Goal: Participate in discussion: Engage in conversation with other users on a specific topic

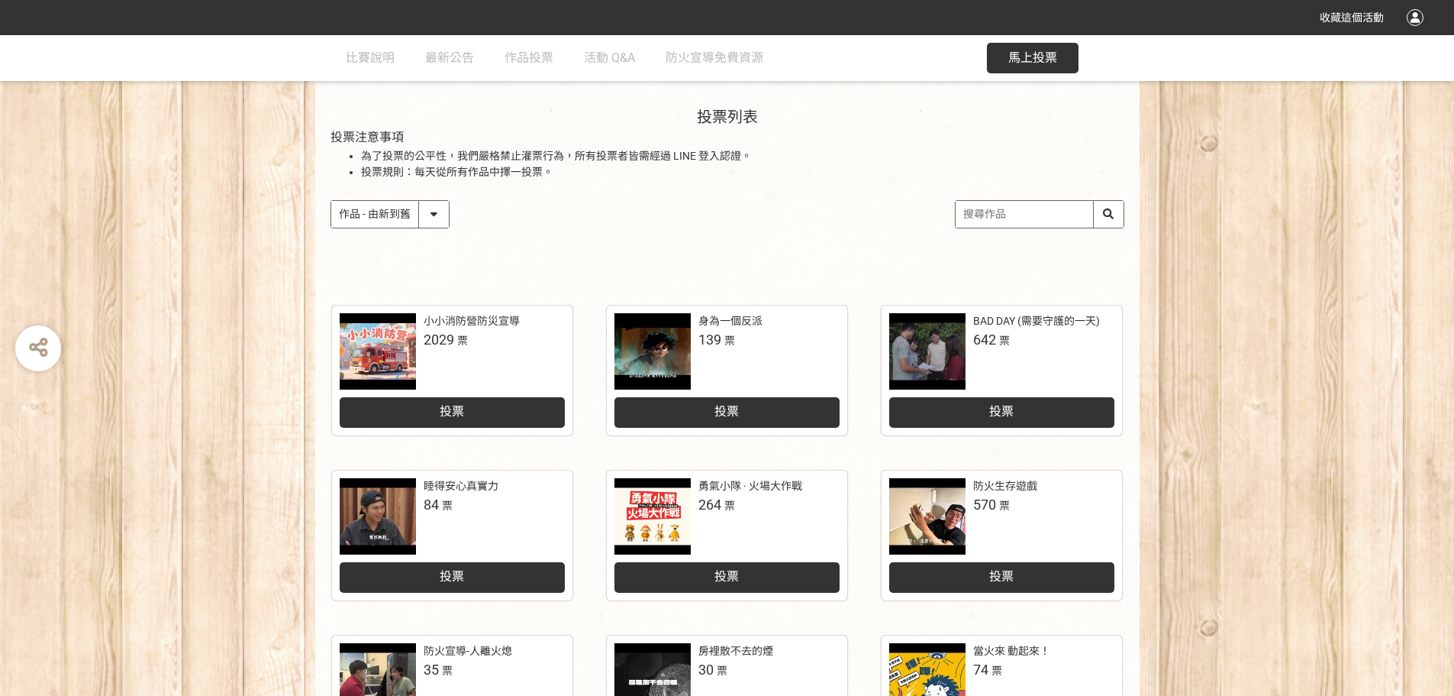
click at [499, 405] on div "投票" at bounding box center [452, 412] width 225 height 31
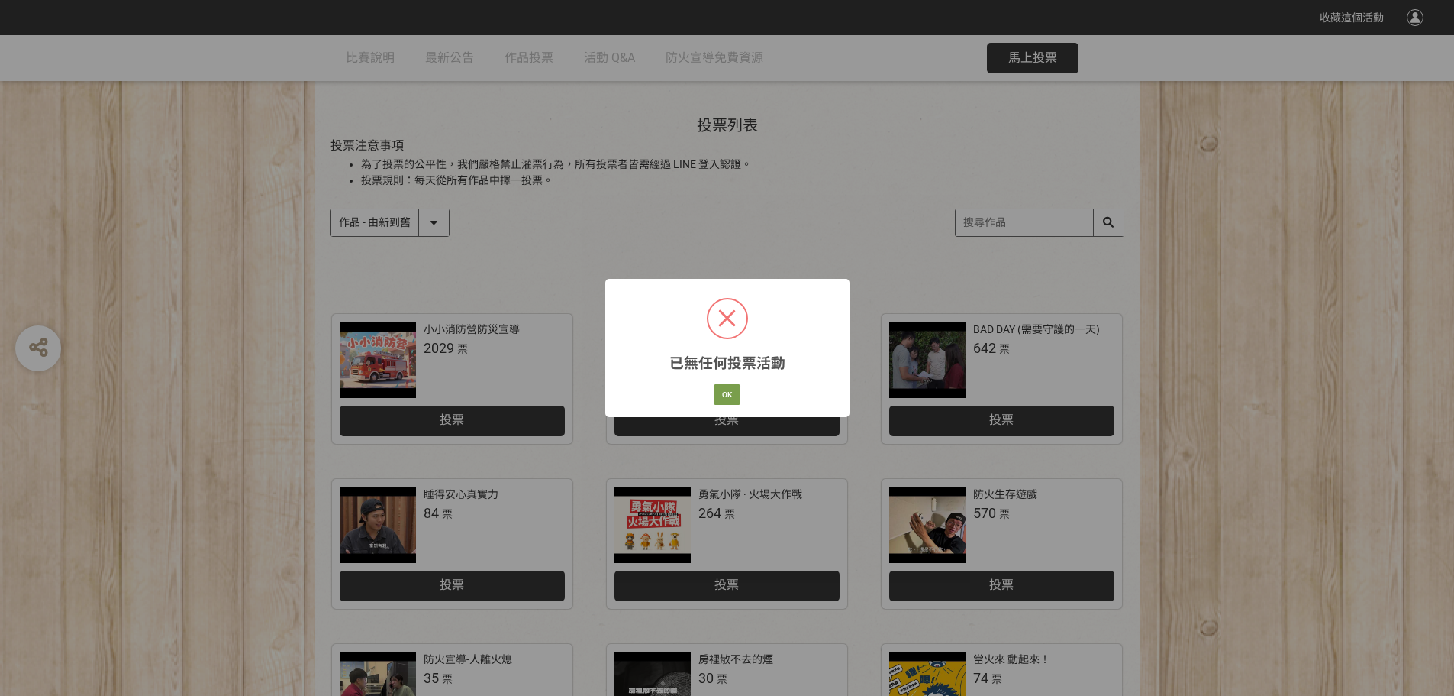
scroll to position [153, 0]
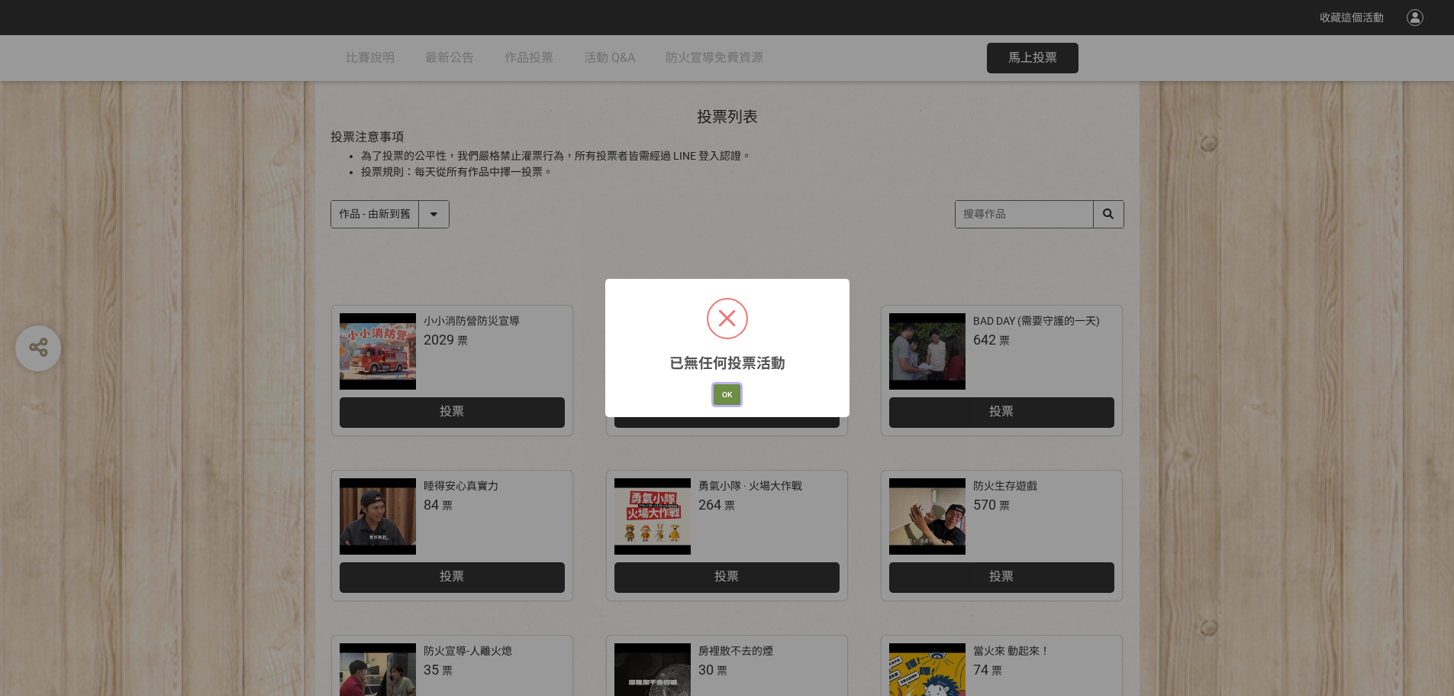
click at [726, 393] on button "OK" at bounding box center [727, 394] width 27 height 21
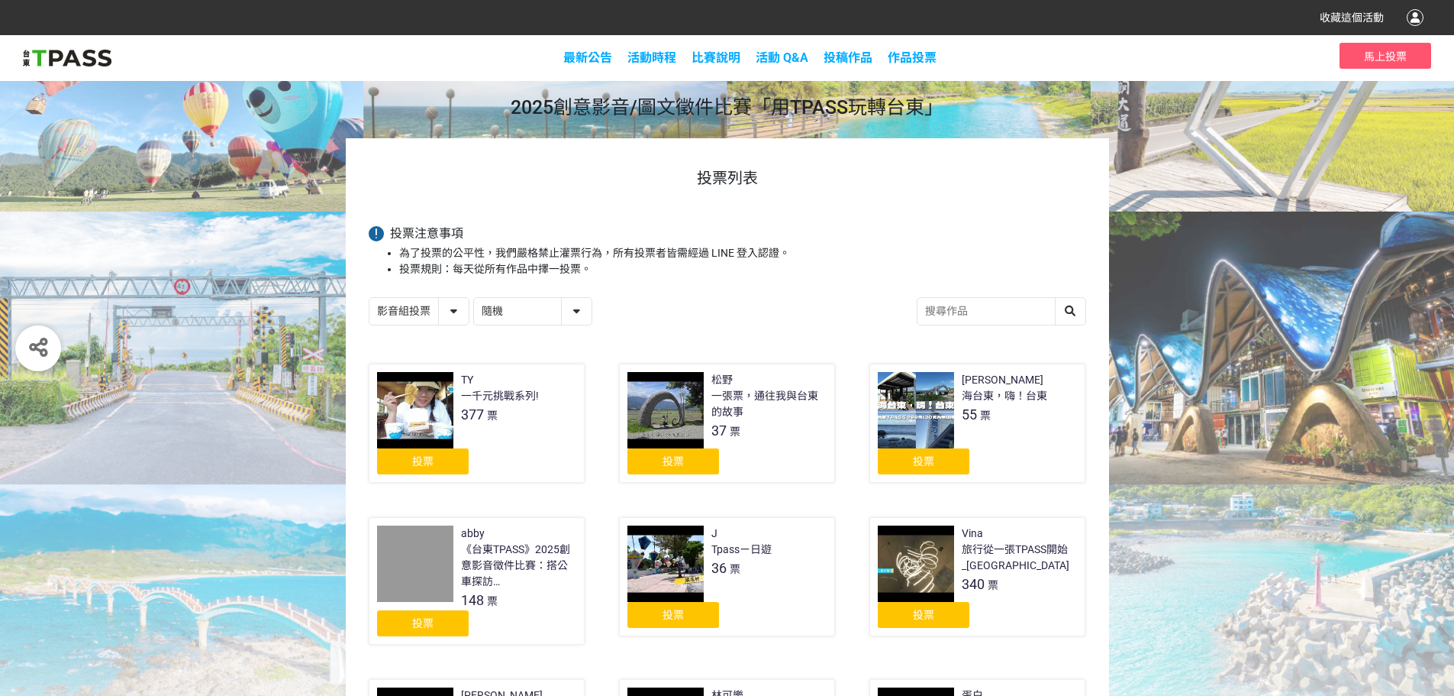
click at [431, 463] on span "投票" at bounding box center [422, 461] width 21 height 12
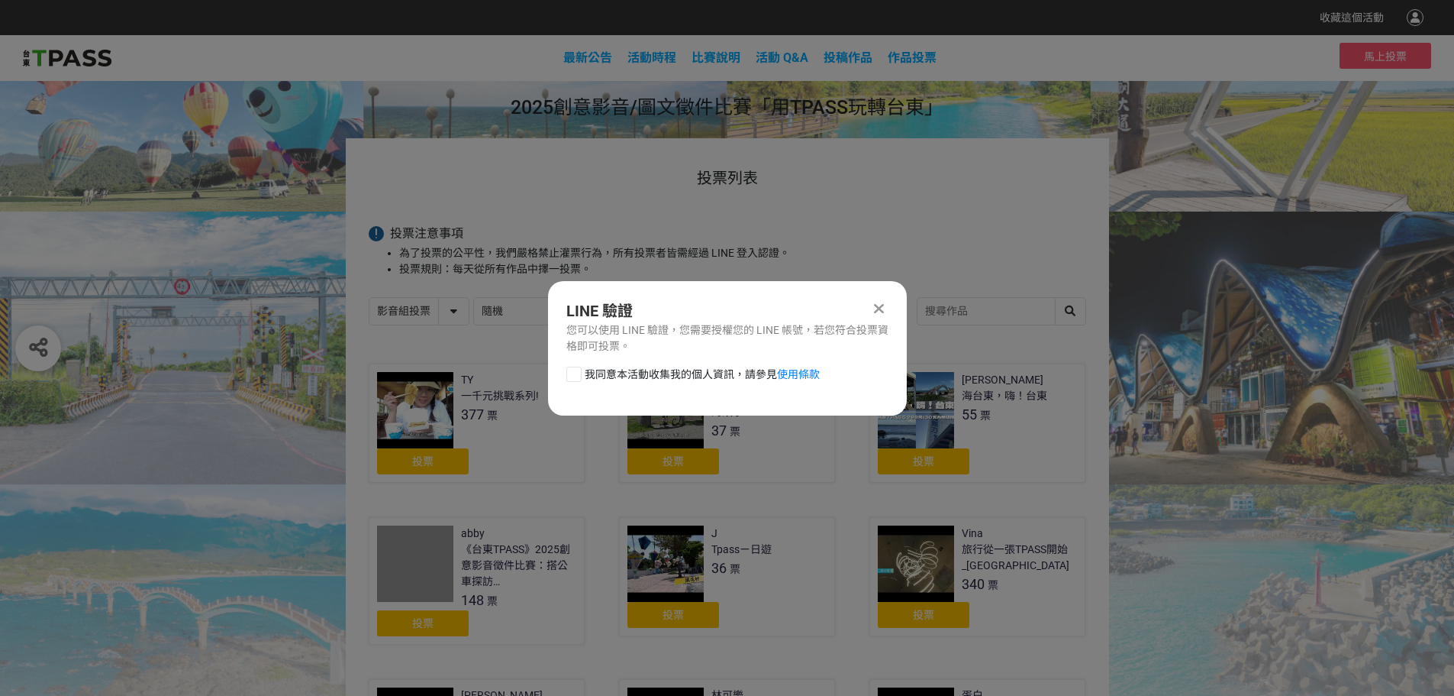
click at [672, 369] on span "我同意本活動收集我的個人資訊，請參見 使用條款" at bounding box center [702, 374] width 235 height 16
click at [577, 369] on input "我同意本活動收集我的個人資訊，請參見 使用條款" at bounding box center [572, 374] width 10 height 10
checkbox input "false"
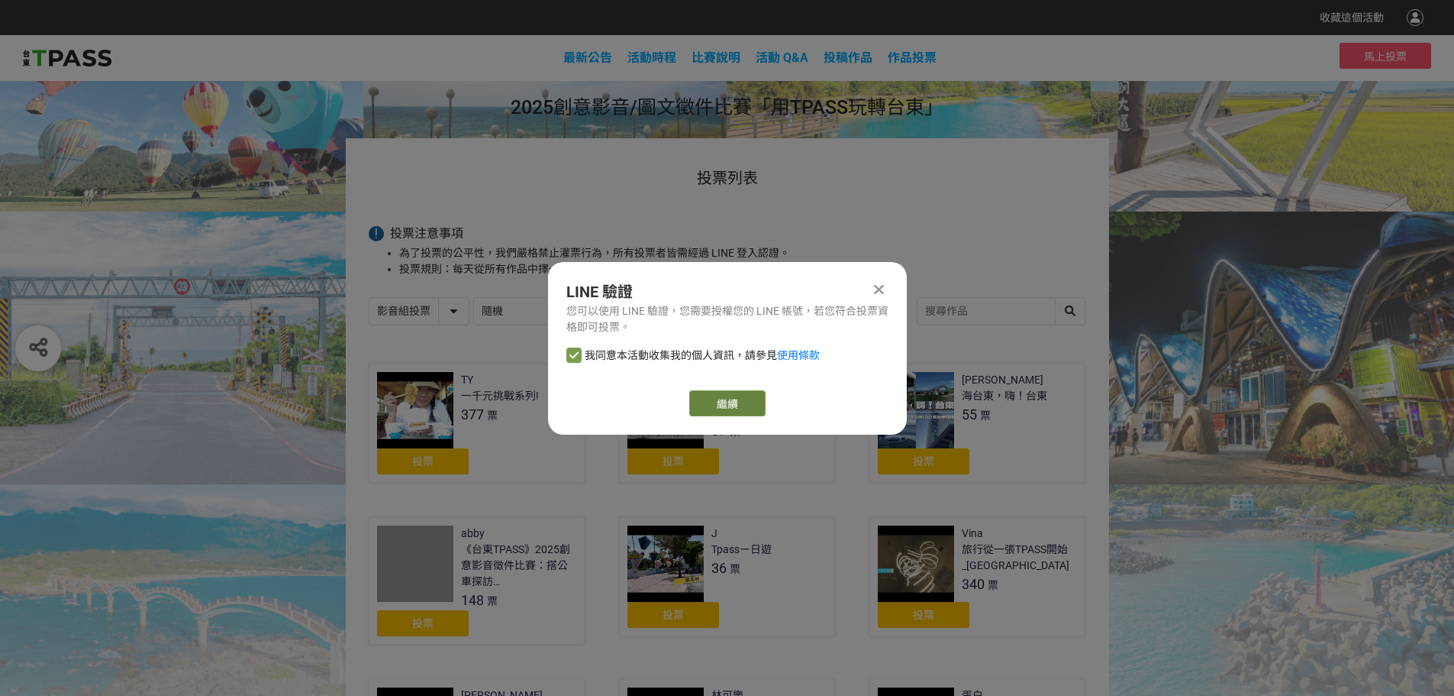
click at [731, 402] on link "繼續" at bounding box center [727, 403] width 76 height 26
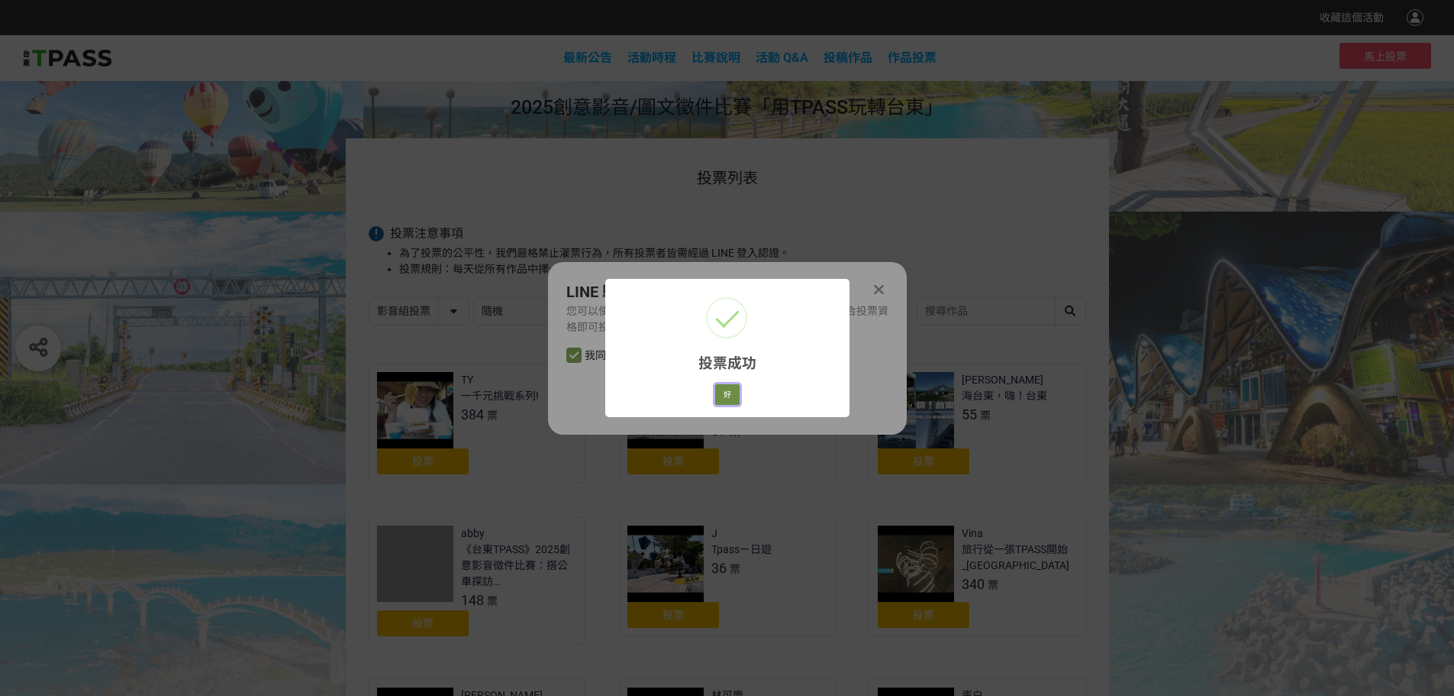
click at [725, 392] on button "好" at bounding box center [727, 394] width 24 height 21
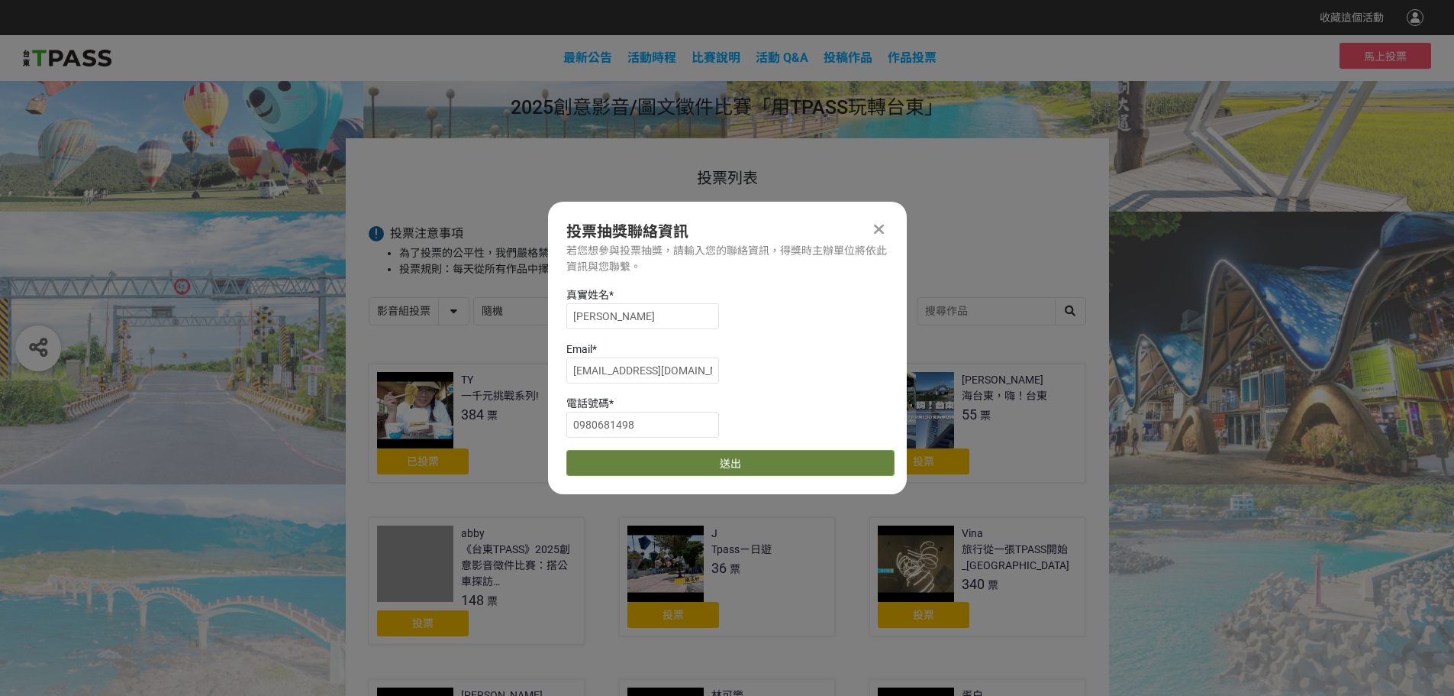
click at [699, 472] on button "送出" at bounding box center [731, 463] width 328 height 26
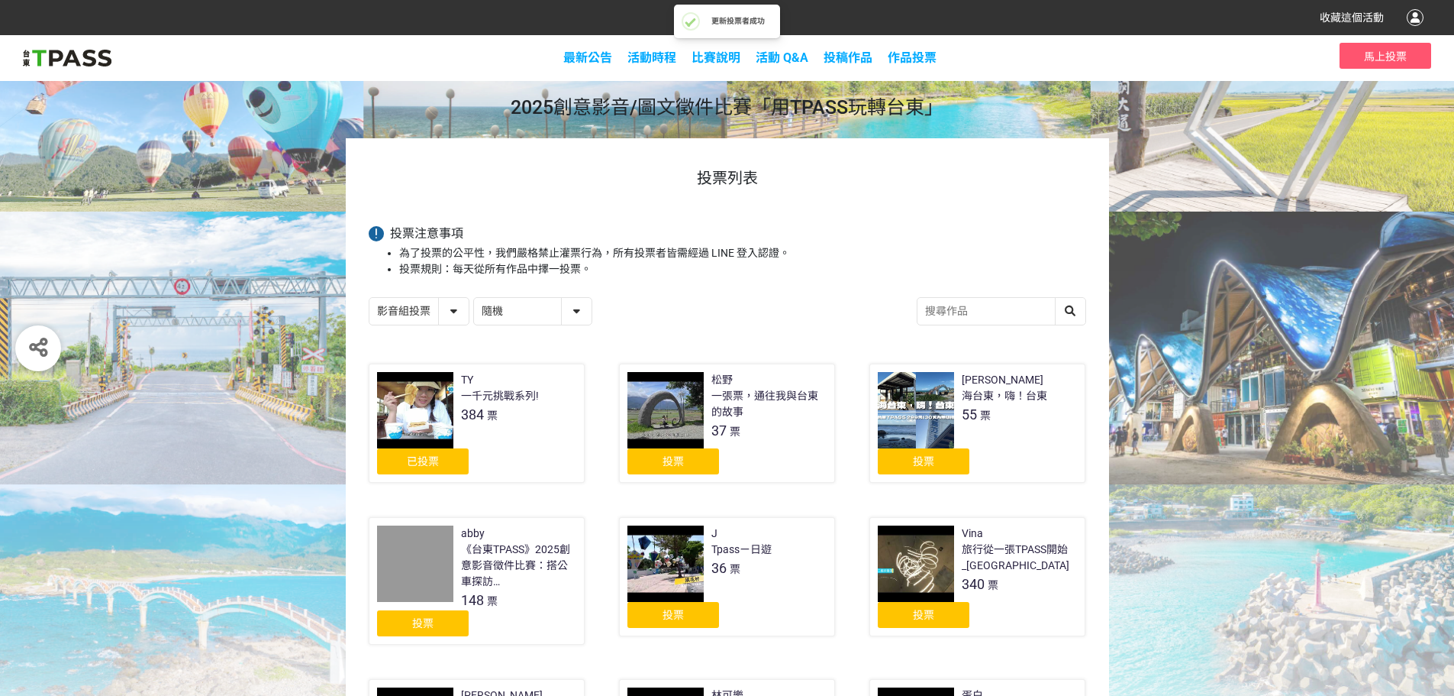
click at [415, 308] on select "影音組投票 圖文組投票" at bounding box center [419, 311] width 99 height 27
select select "13139"
click at [370, 299] on select "影音組投票 圖文組投票" at bounding box center [419, 311] width 99 height 27
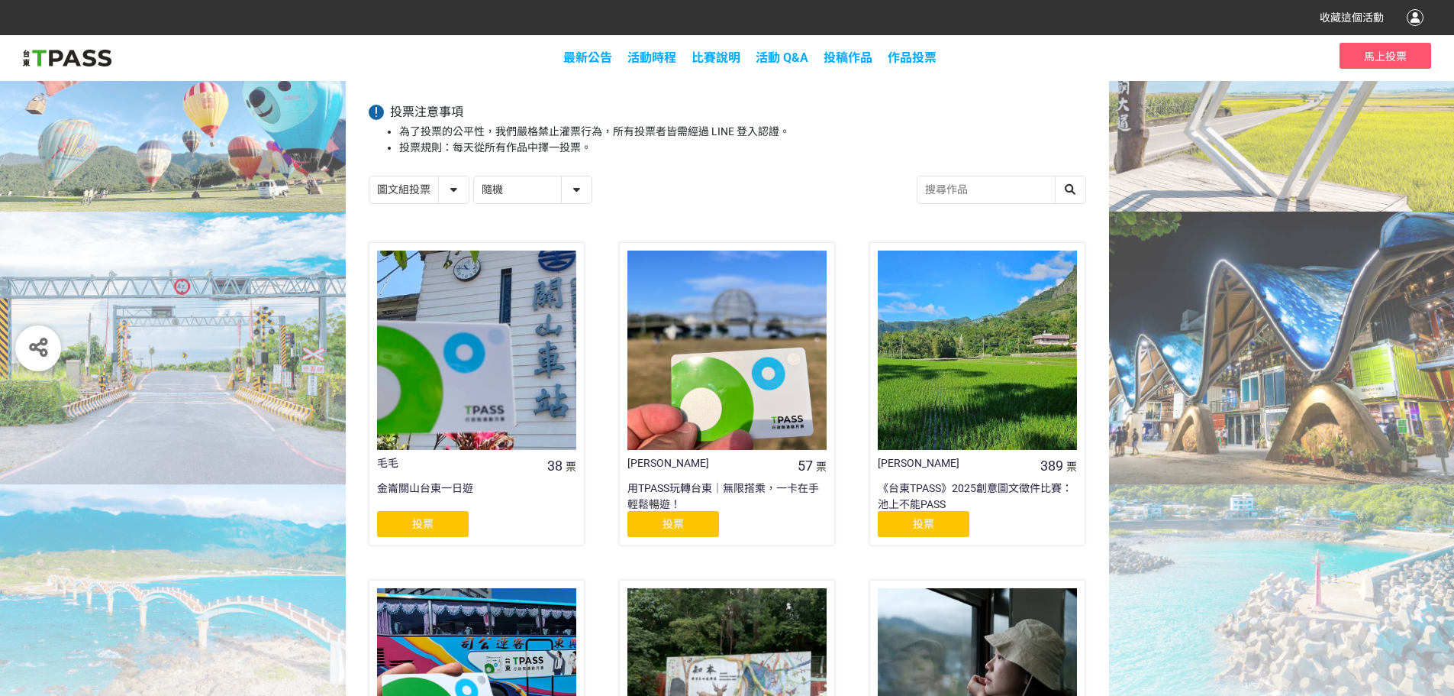
scroll to position [153, 0]
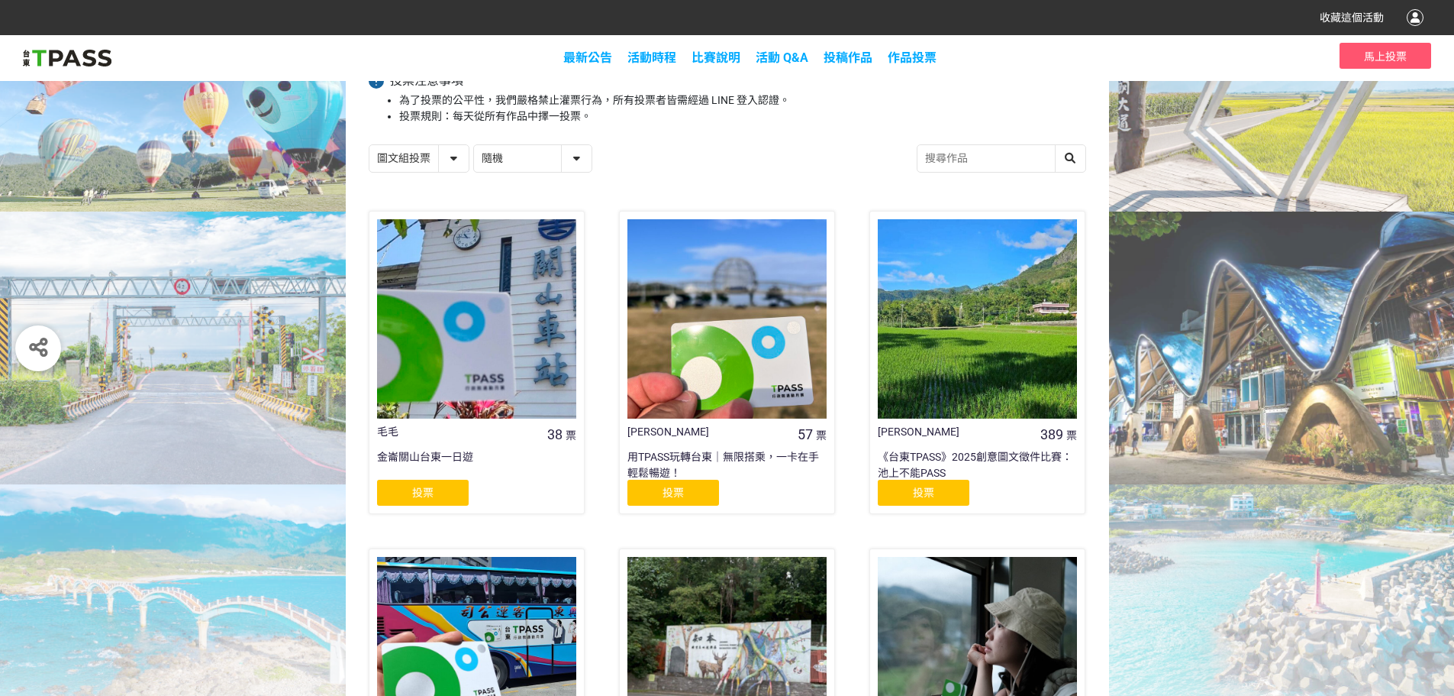
click at [938, 495] on div "投票" at bounding box center [924, 492] width 92 height 26
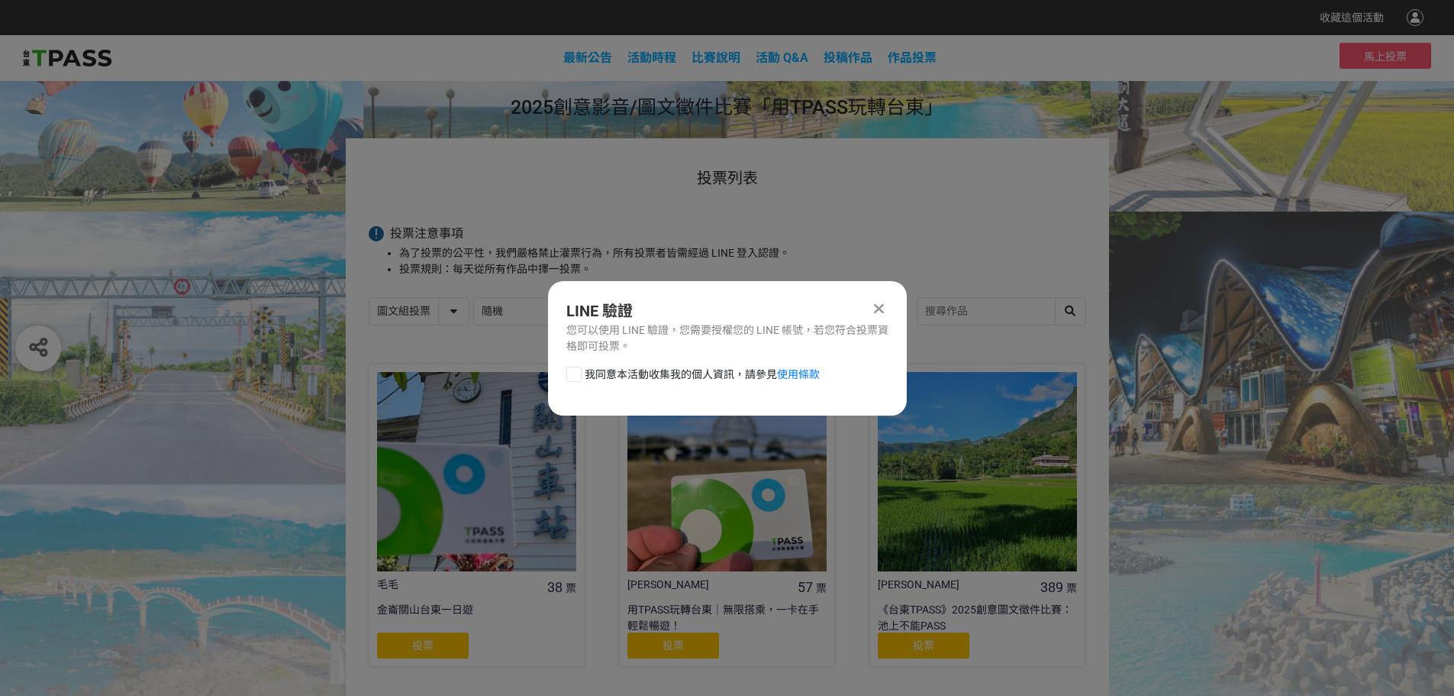
scroll to position [0, 0]
click at [723, 368] on span "我同意本活動收集我的個人資訊，請參見 使用條款" at bounding box center [702, 374] width 235 height 16
click at [577, 369] on input "我同意本活動收集我的個人資訊，請參見 使用條款" at bounding box center [572, 374] width 10 height 10
checkbox input "false"
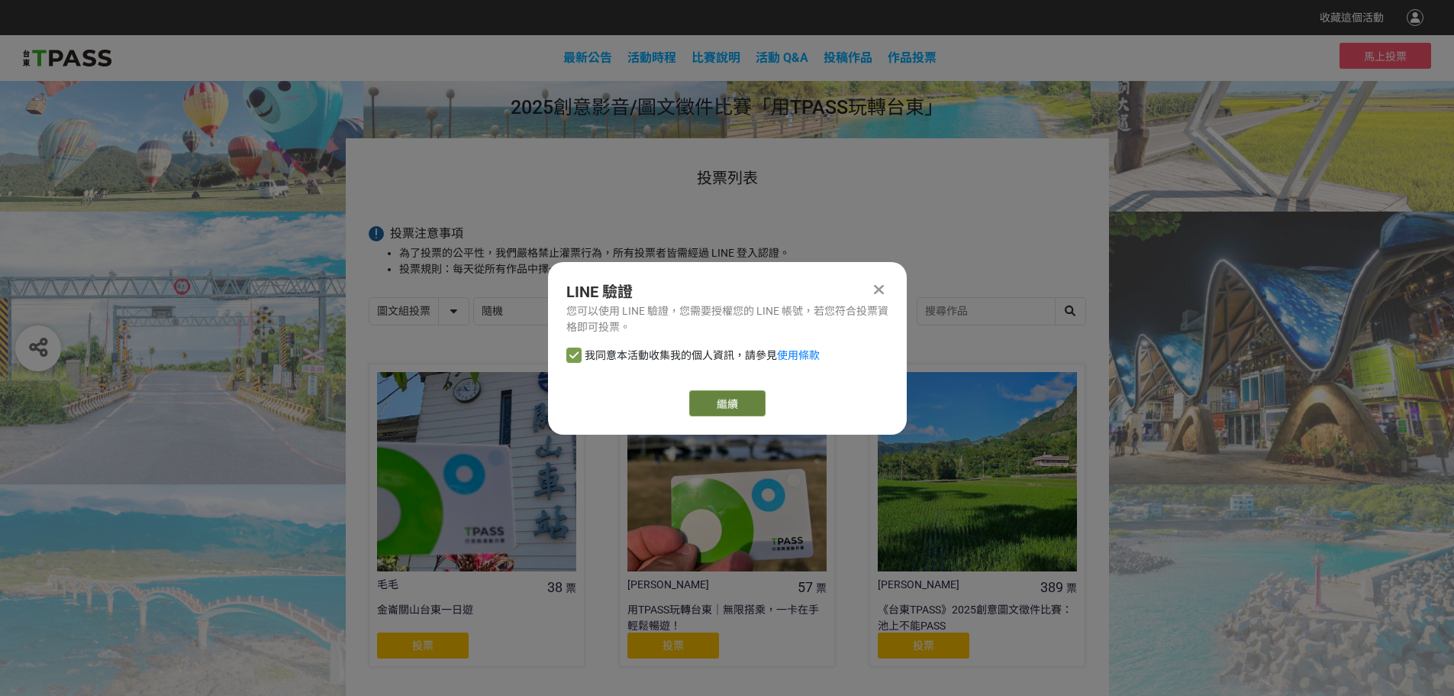
click at [741, 402] on link "繼續" at bounding box center [727, 403] width 76 height 26
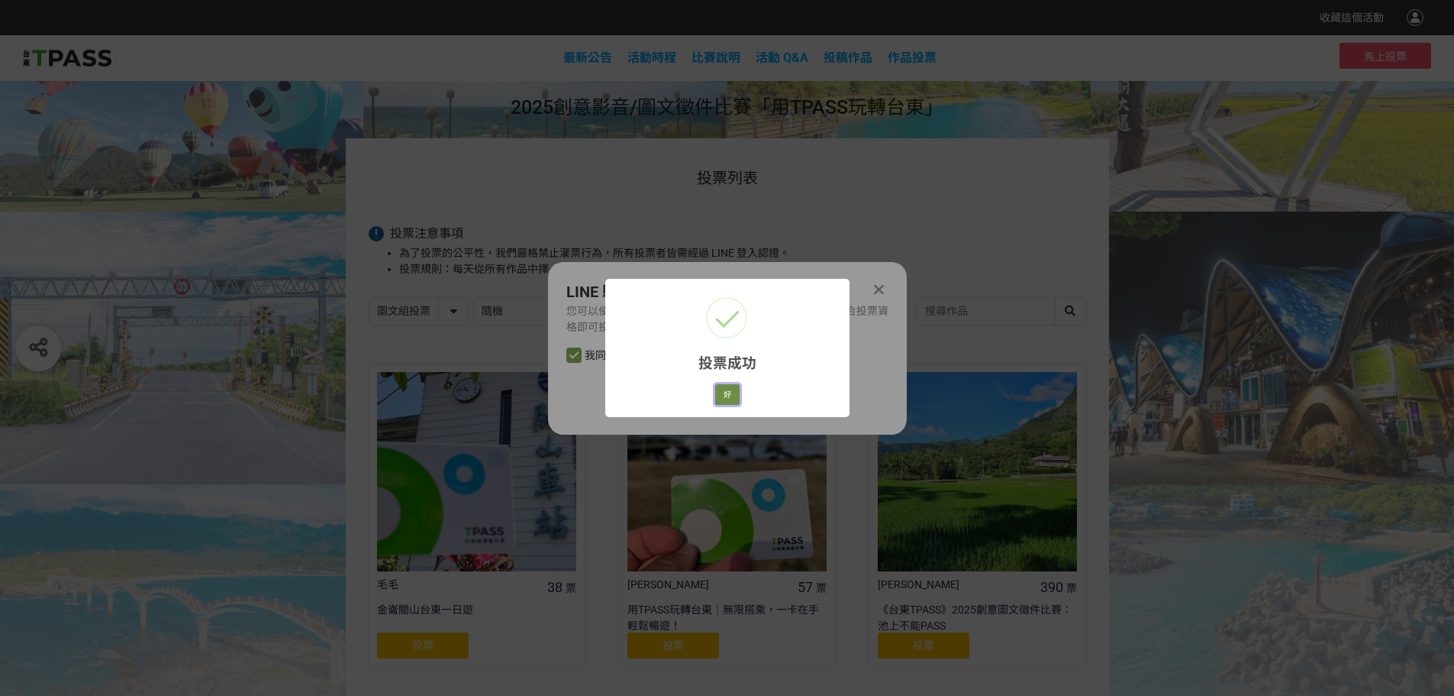
click at [732, 390] on button "好" at bounding box center [727, 394] width 24 height 21
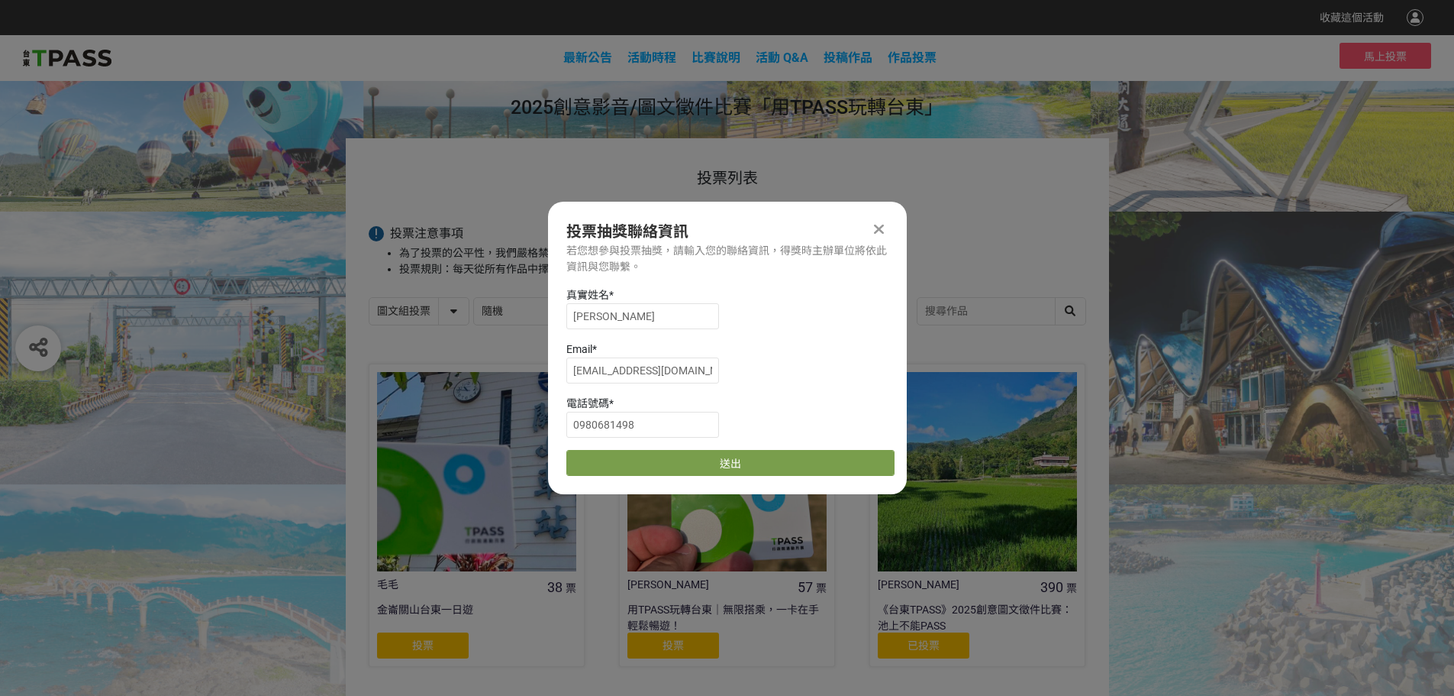
click at [747, 447] on div "真實姓名 * 凃文耀 Email * cpc6762@gmail.com 電話號碼 * 0980681498 送出" at bounding box center [727, 381] width 359 height 189
click at [753, 459] on button "送出" at bounding box center [731, 463] width 328 height 26
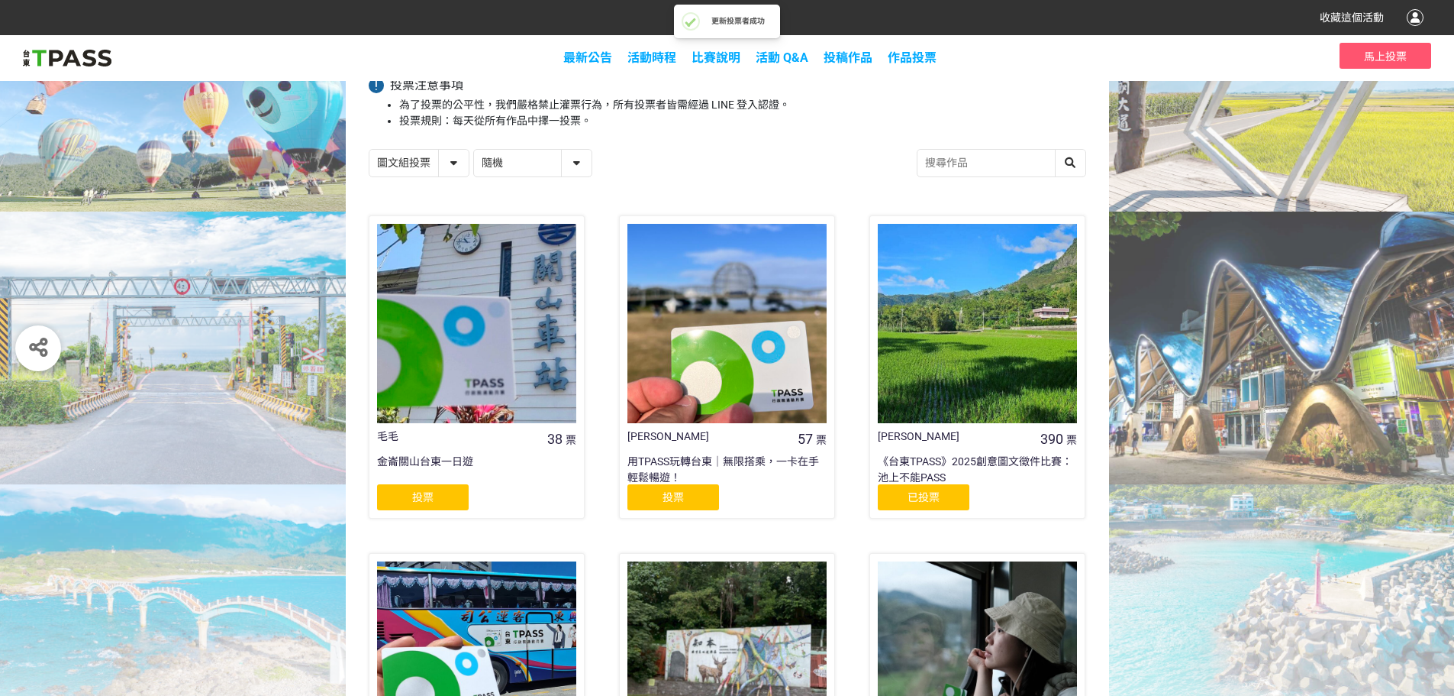
scroll to position [153, 0]
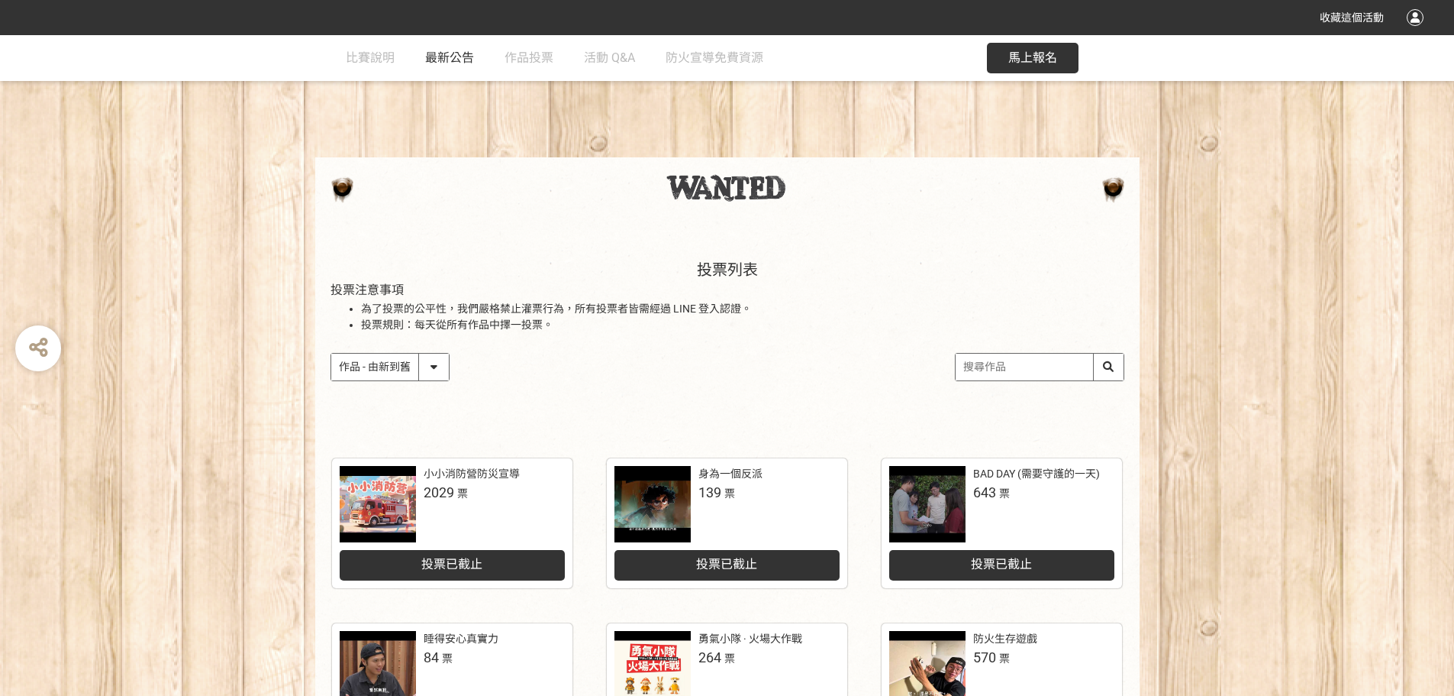
click at [447, 65] on link "最新公告" at bounding box center [449, 58] width 49 height 46
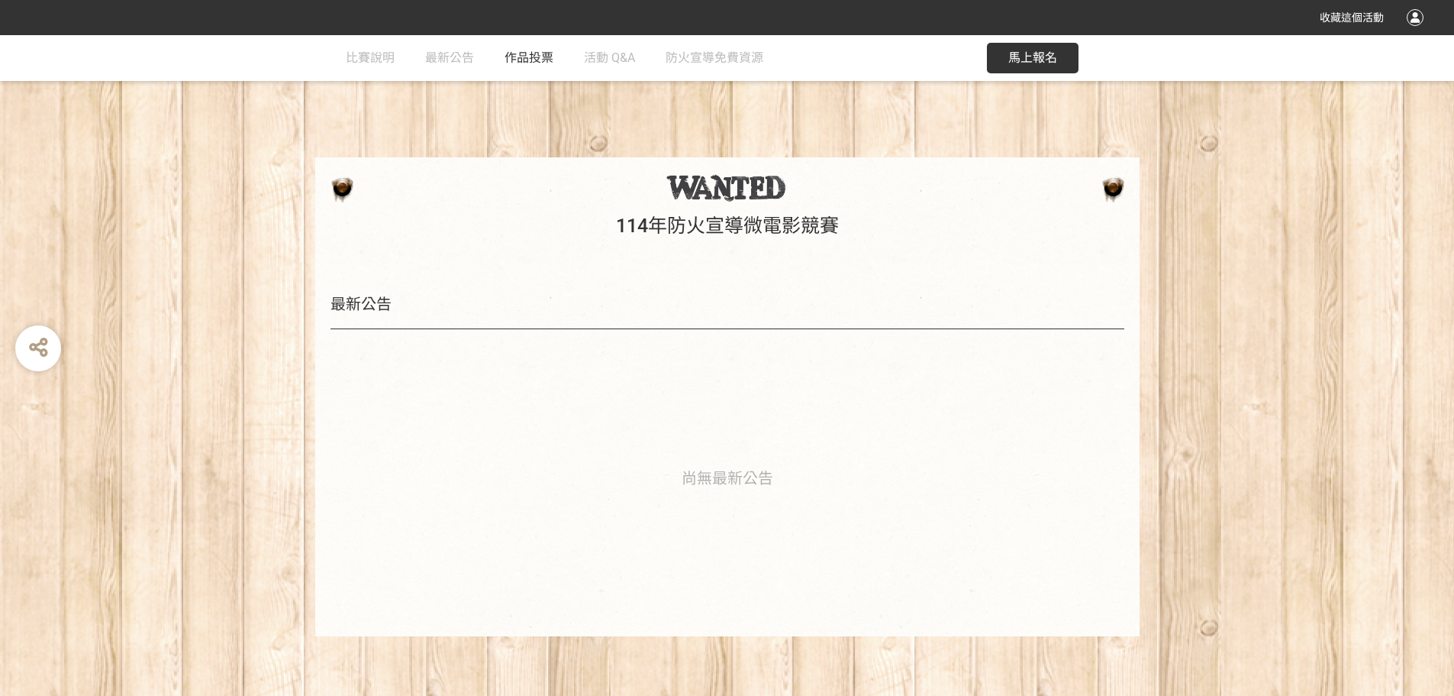
click at [553, 58] on span "作品投票" at bounding box center [529, 57] width 49 height 15
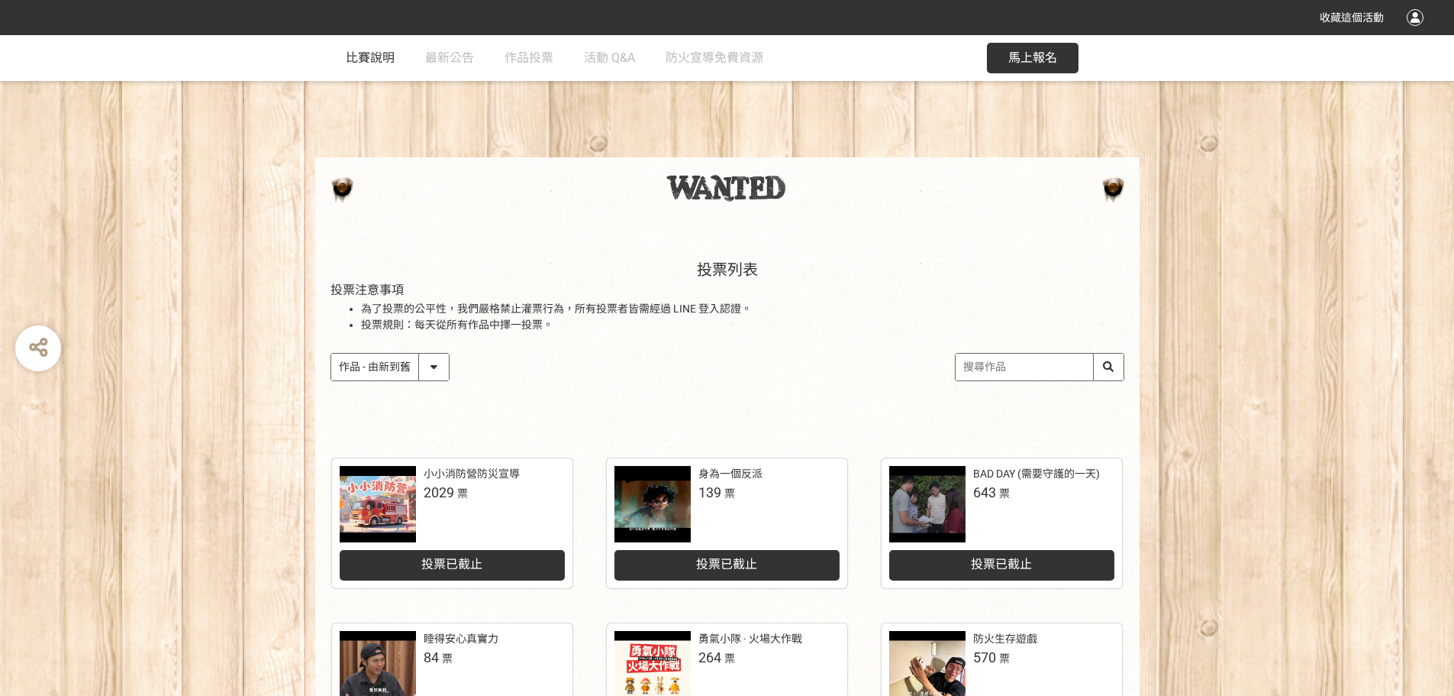
click at [380, 53] on span "比賽說明" at bounding box center [370, 57] width 49 height 15
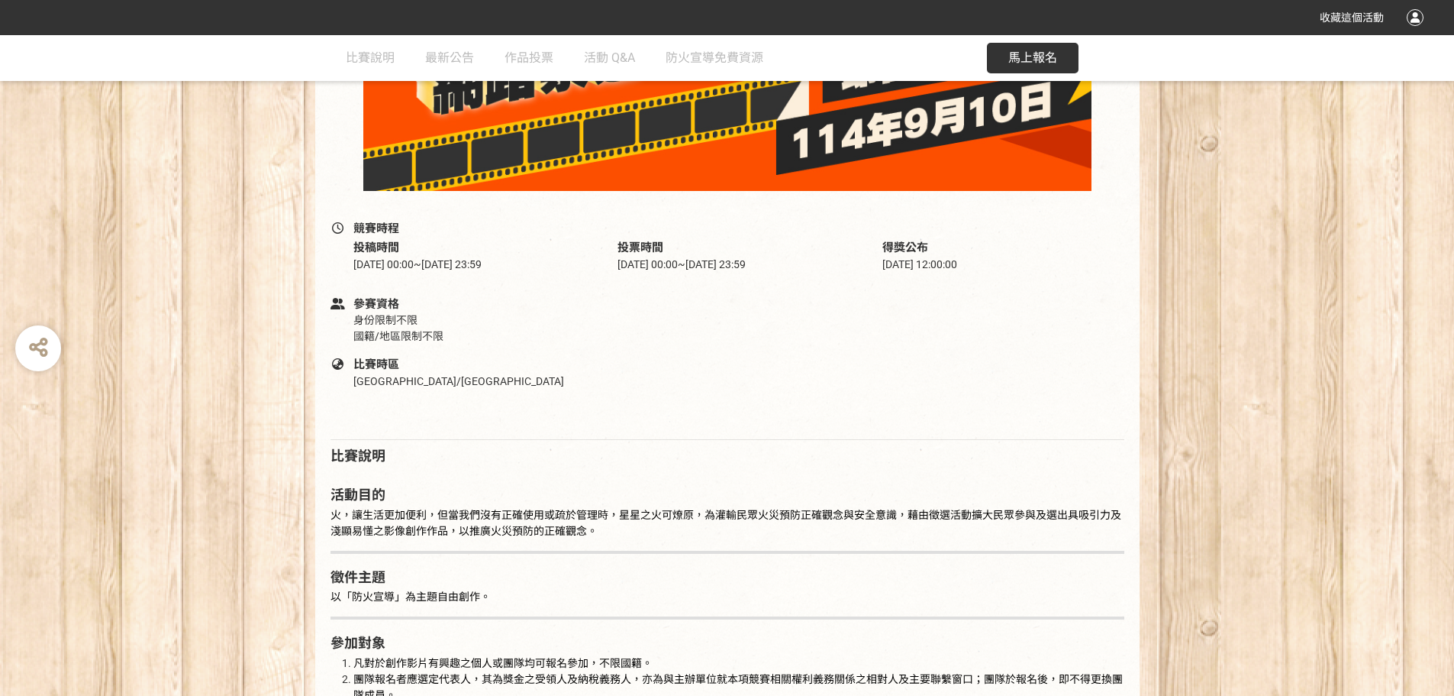
scroll to position [458, 0]
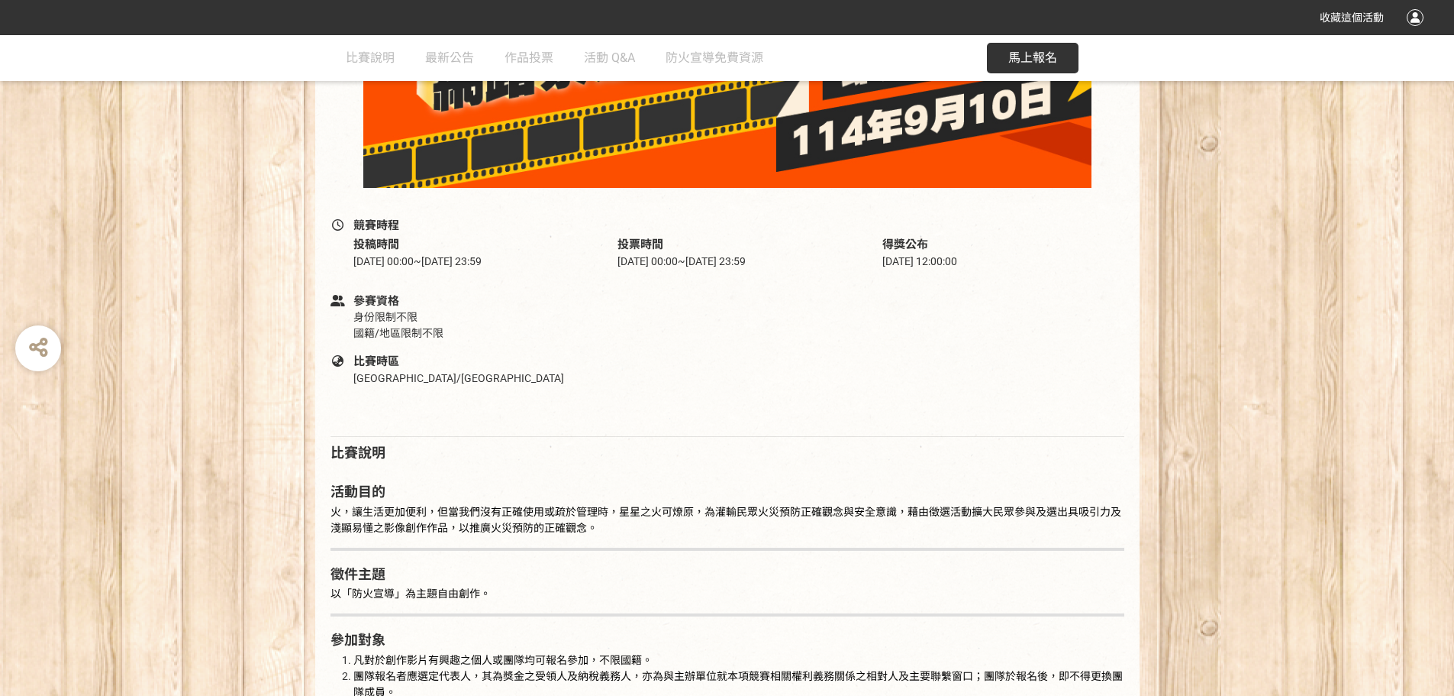
drag, startPoint x: 956, startPoint y: 258, endPoint x: 1003, endPoint y: 257, distance: 47.3
click at [1003, 257] on div "[DATE] 12:00:00" at bounding box center [1004, 261] width 242 height 16
